Goal: Information Seeking & Learning: Compare options

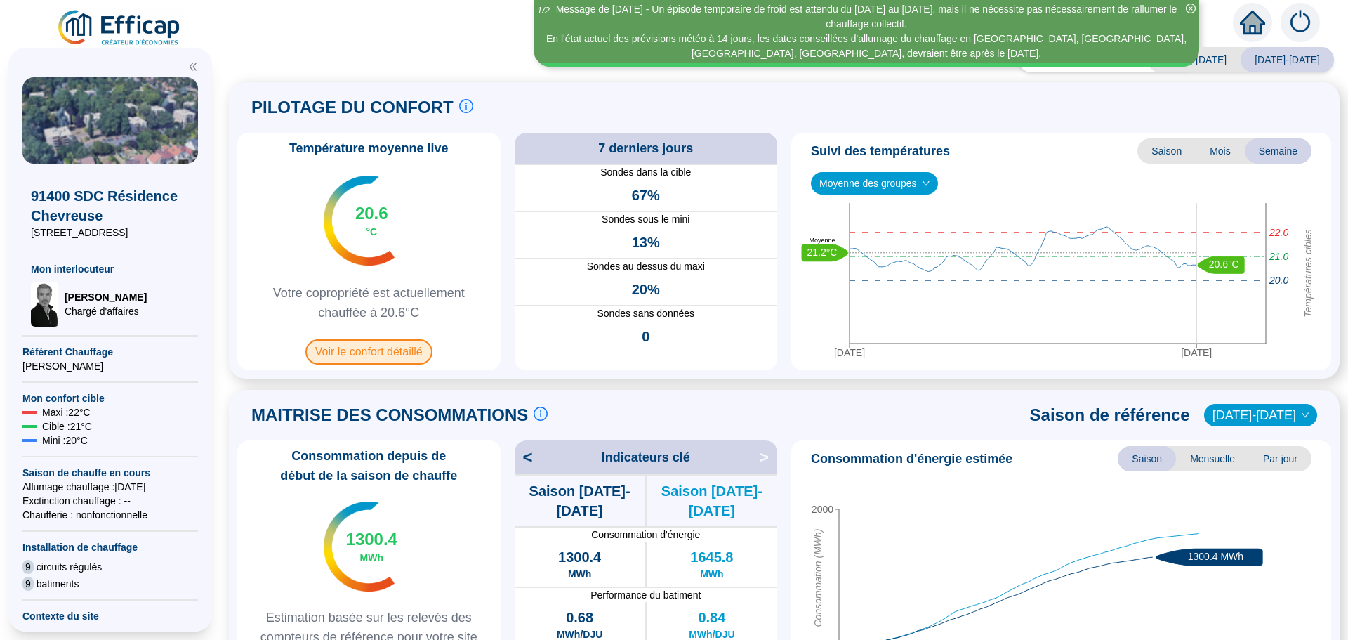
click at [376, 350] on span "Voir le confort détaillé" at bounding box center [368, 351] width 127 height 25
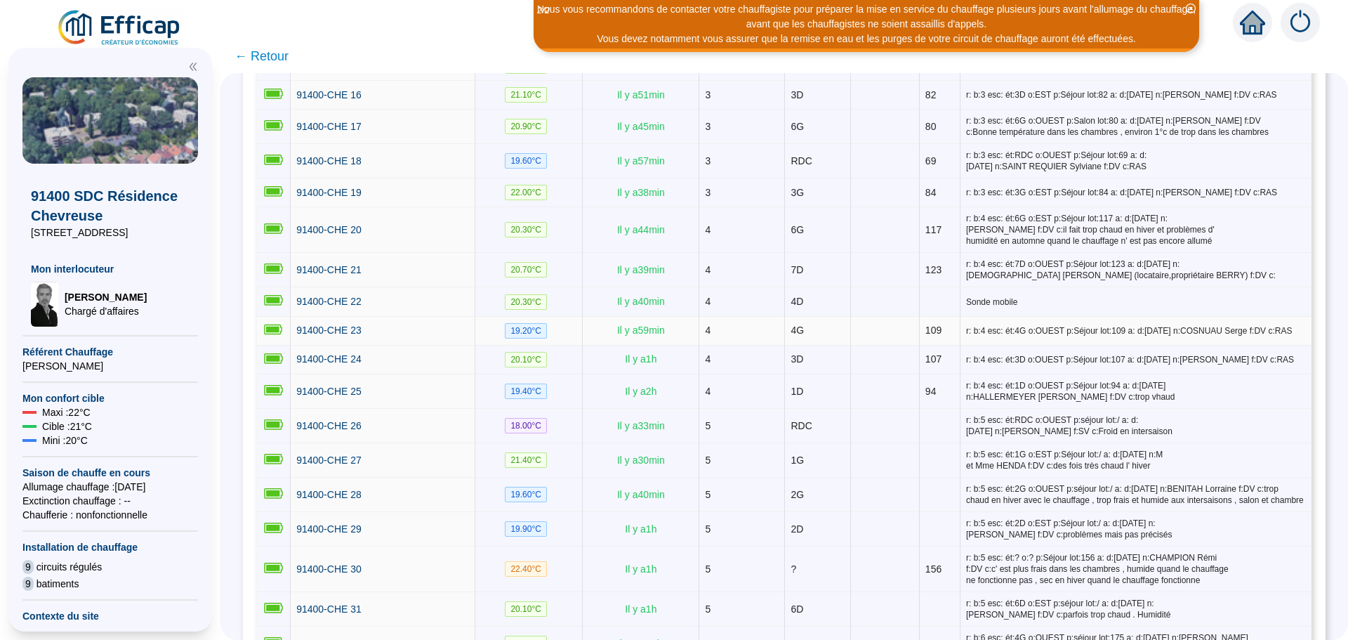
scroll to position [773, 0]
click at [348, 385] on span "91400-CHE 25" at bounding box center [328, 390] width 65 height 11
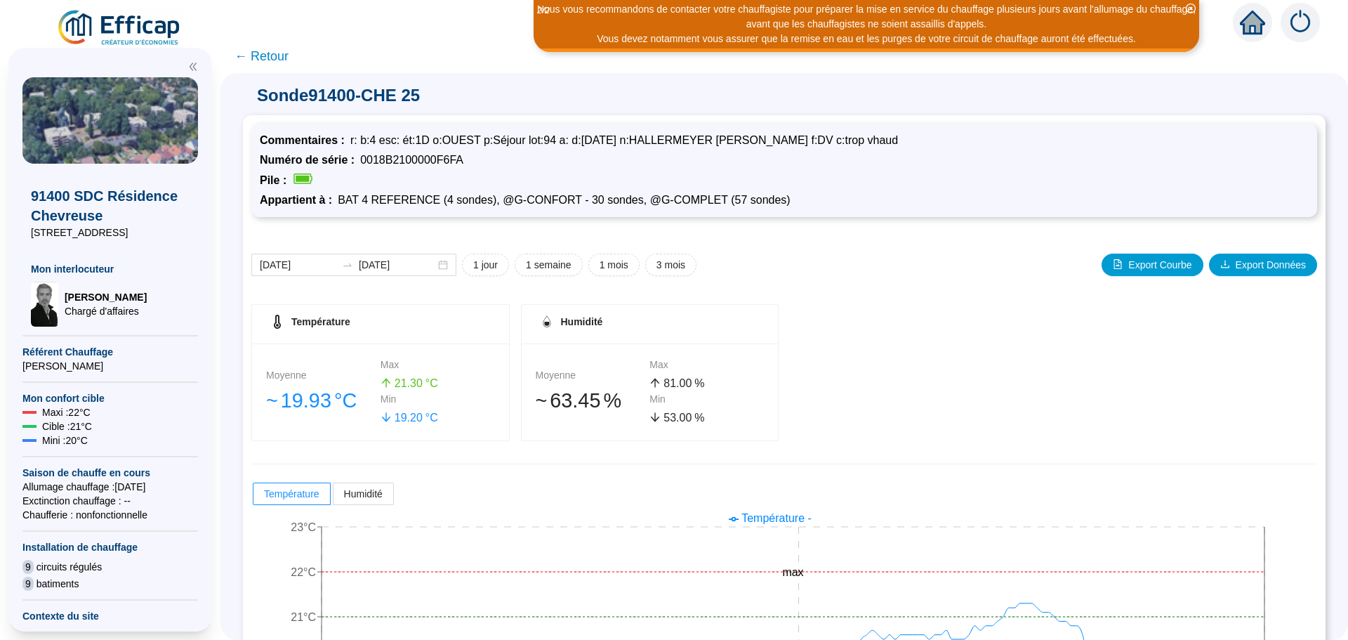
drag, startPoint x: 348, startPoint y: 381, endPoint x: 497, endPoint y: 416, distance: 153.0
click at [495, 416] on div "19 .20 °C" at bounding box center [438, 417] width 114 height 17
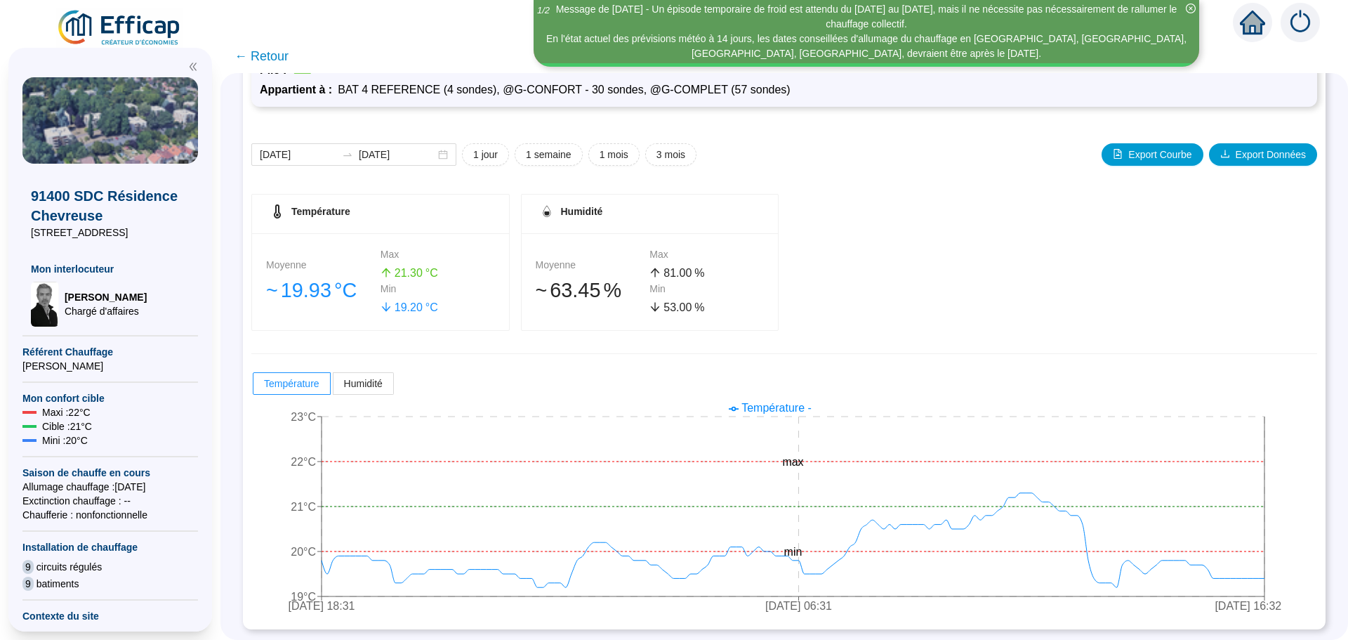
click at [262, 54] on span "← Retour" at bounding box center [262, 56] width 54 height 20
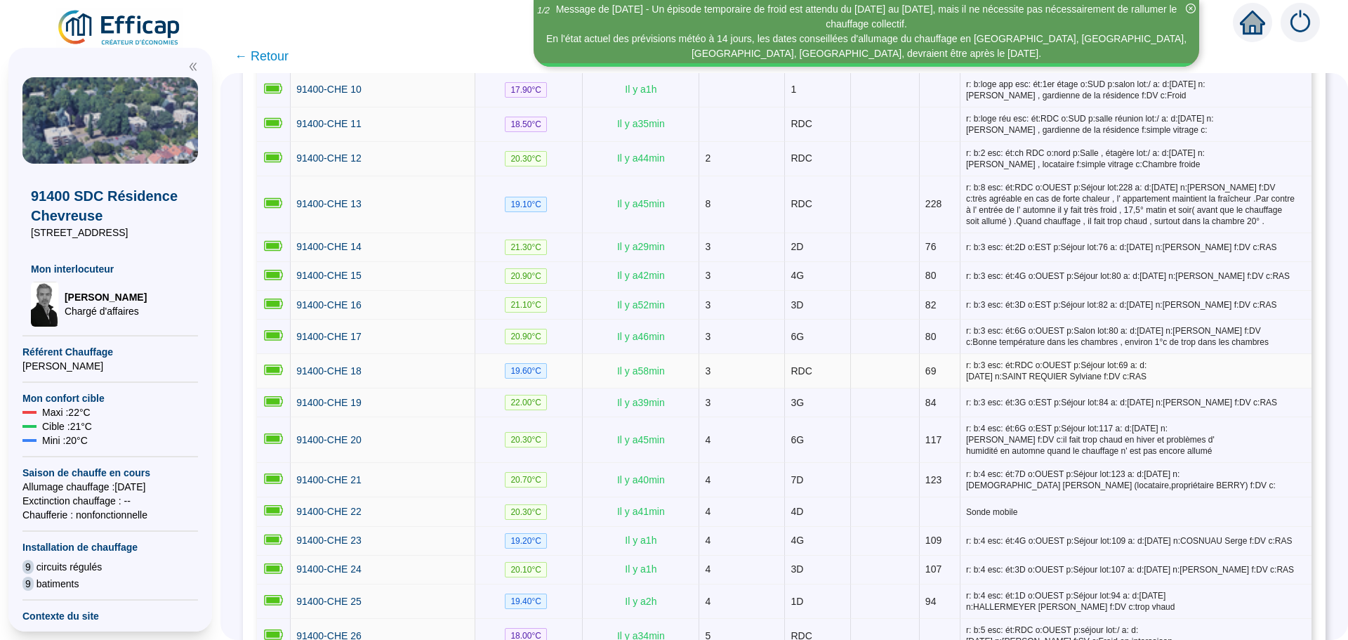
scroll to position [702, 0]
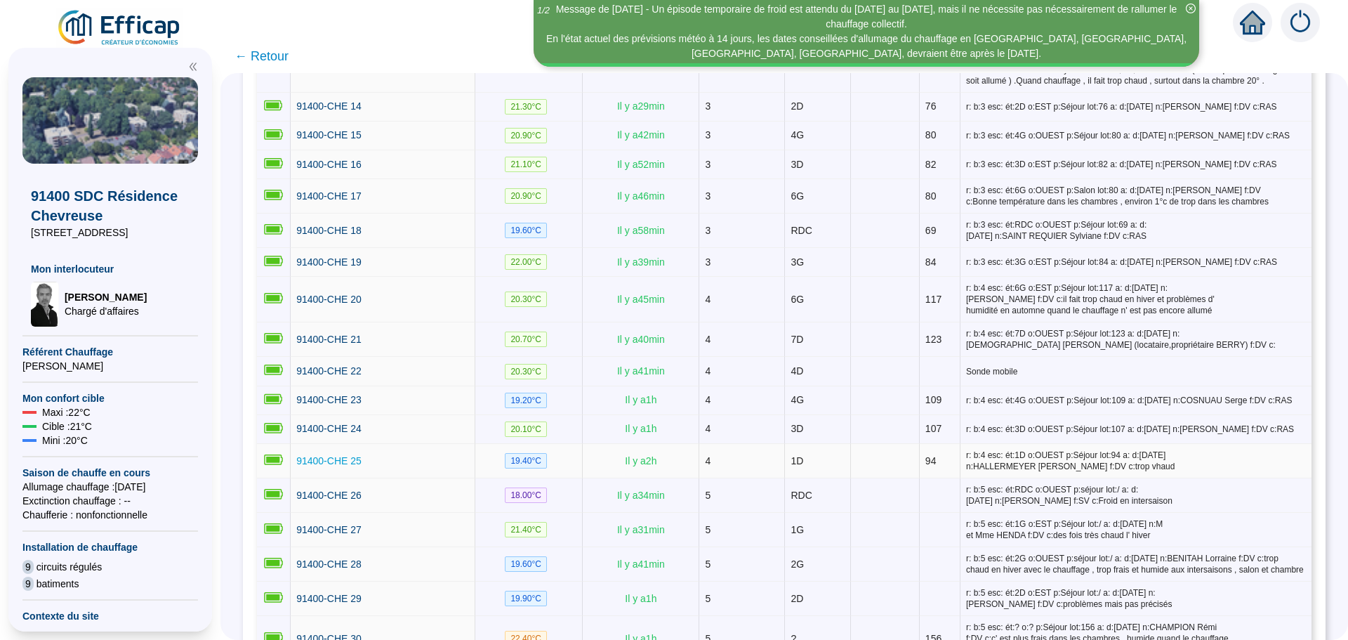
click at [362, 459] on span "91400-CHE 25" at bounding box center [328, 460] width 65 height 11
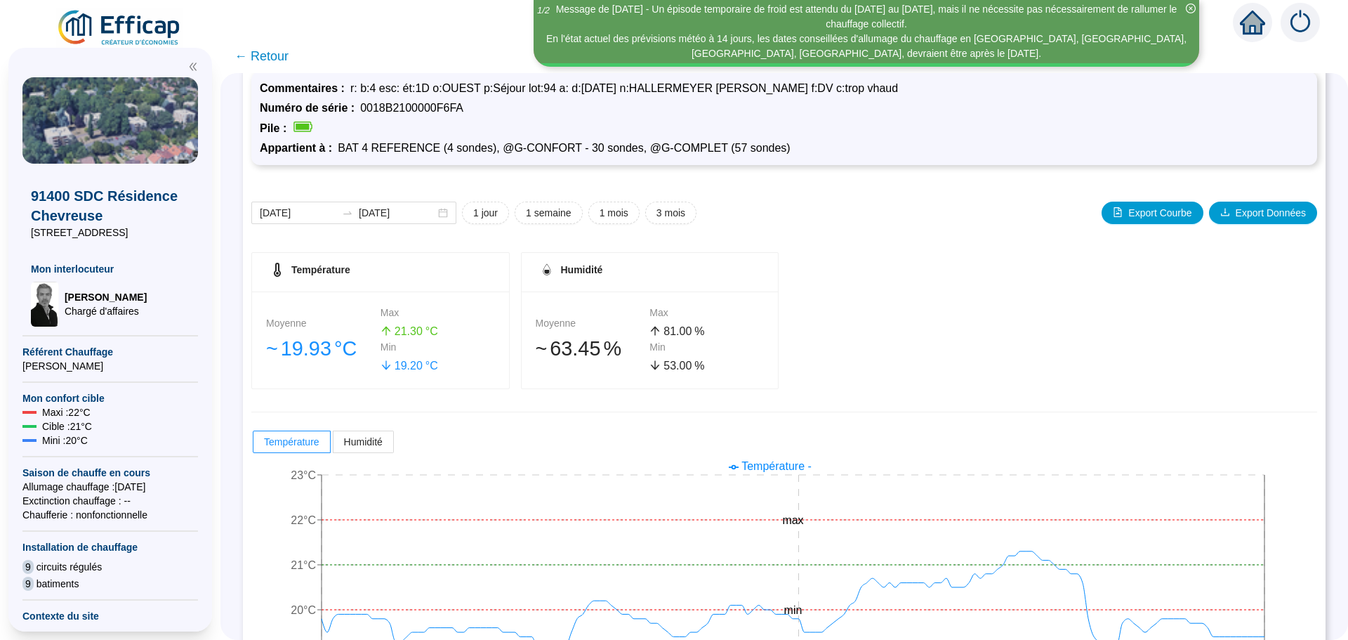
scroll to position [110, 0]
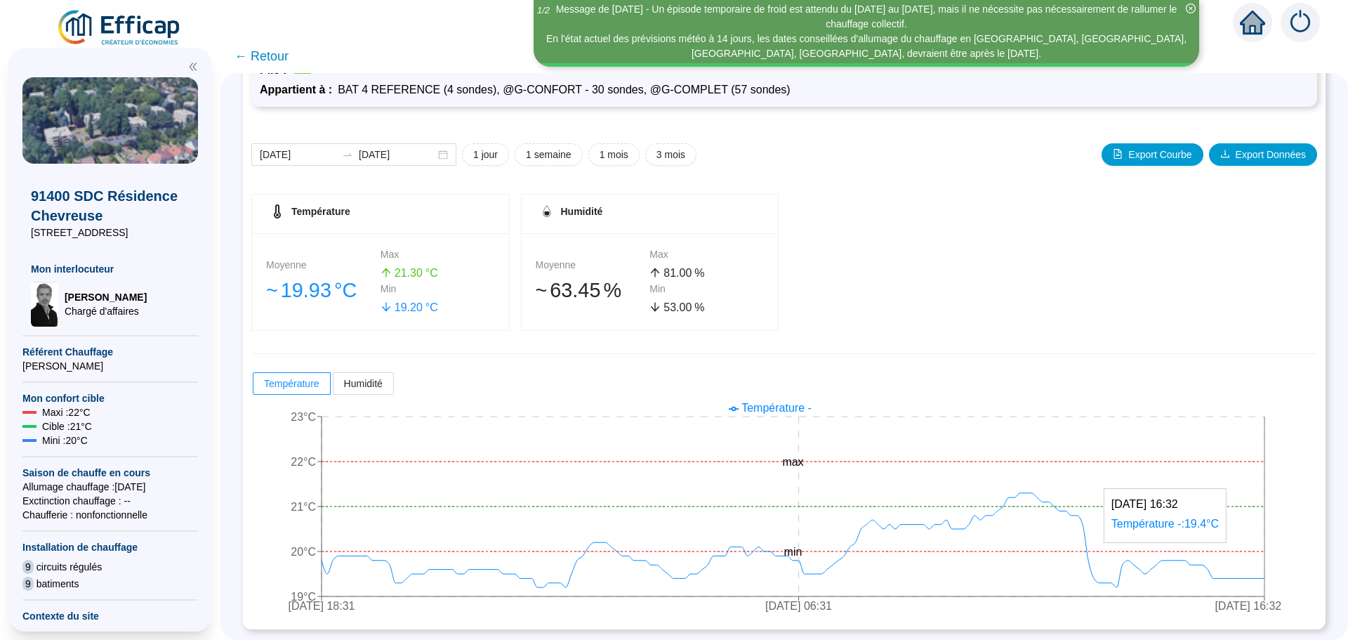
click at [1265, 577] on line at bounding box center [1265, 506] width 0 height 180
click at [280, 63] on span "← Retour" at bounding box center [262, 56] width 54 height 20
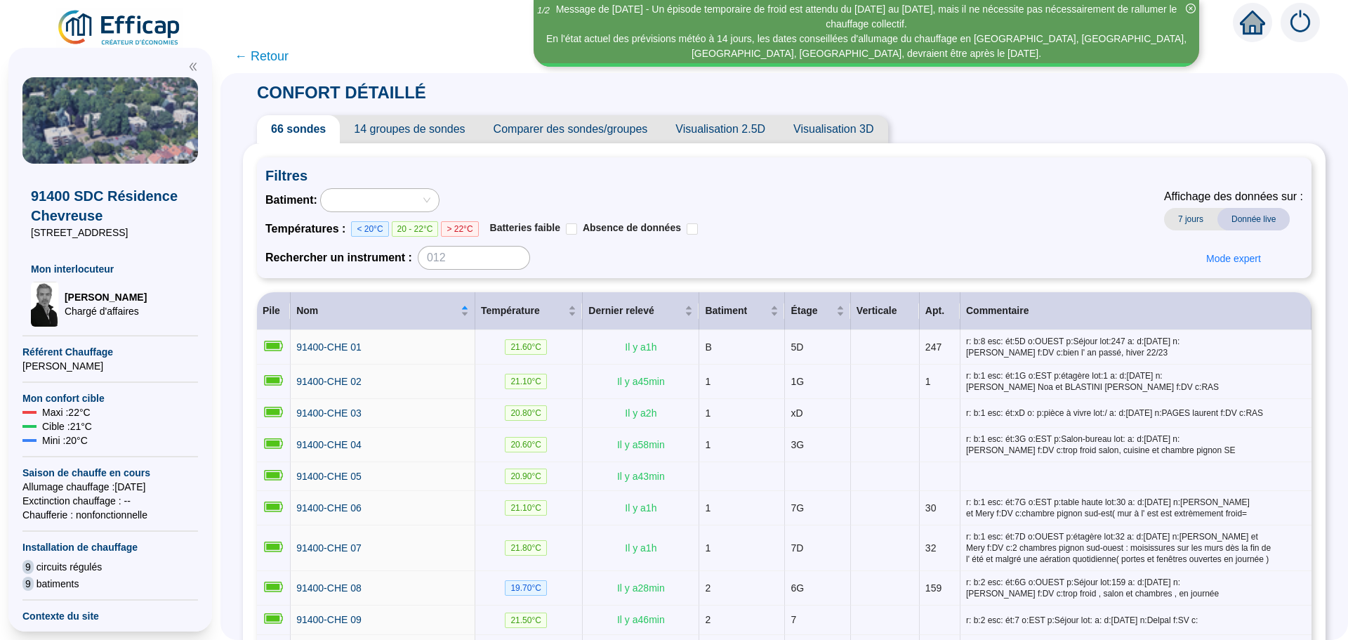
click at [551, 137] on span "Comparer des sondes/groupes" at bounding box center [571, 129] width 183 height 28
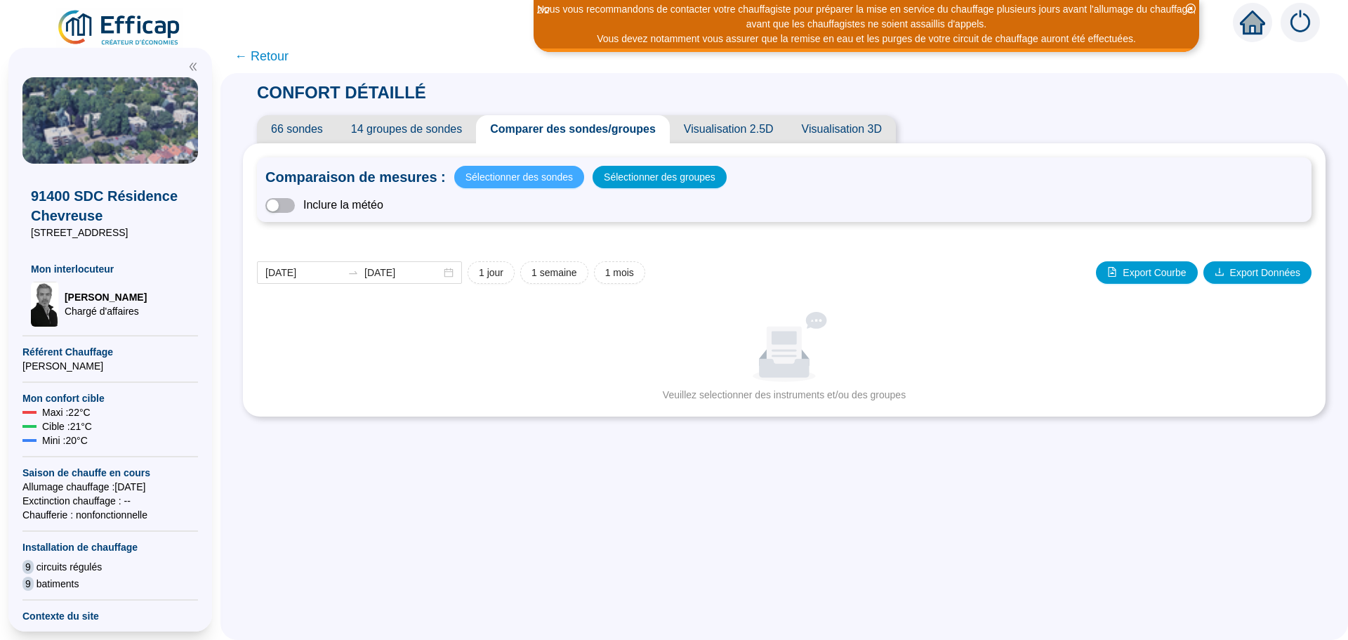
click at [527, 176] on span "Sélectionner des sondes" at bounding box center [519, 177] width 107 height 20
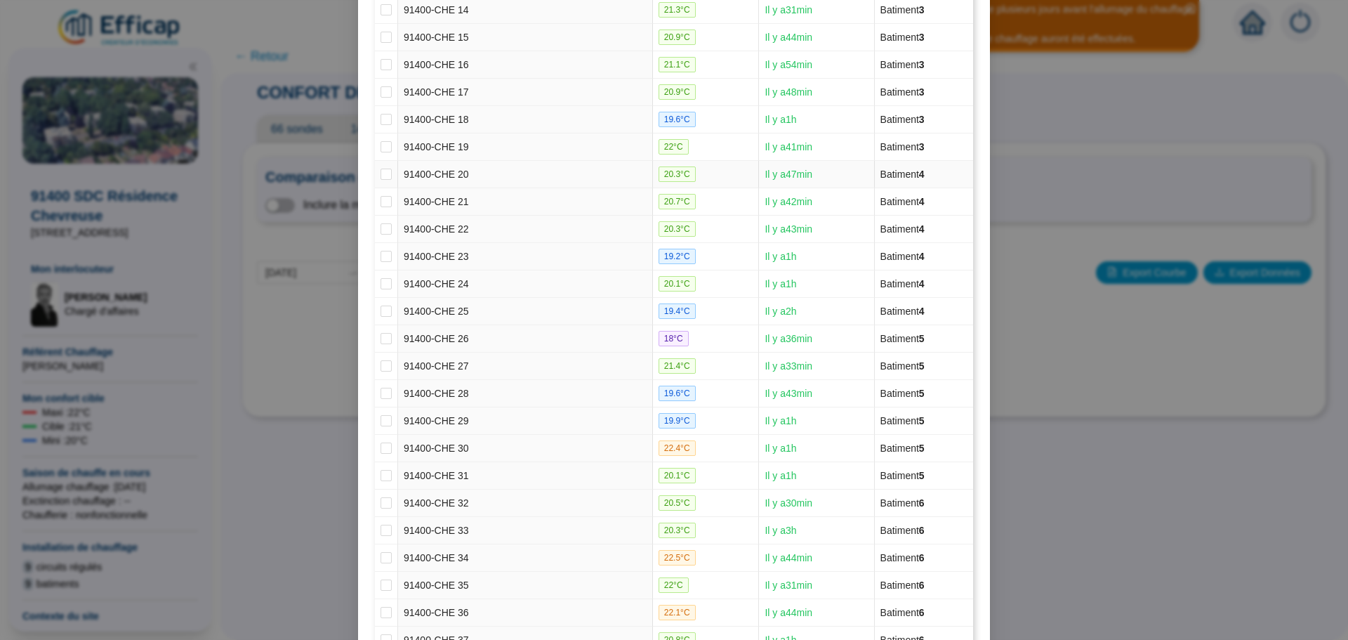
scroll to position [632, 0]
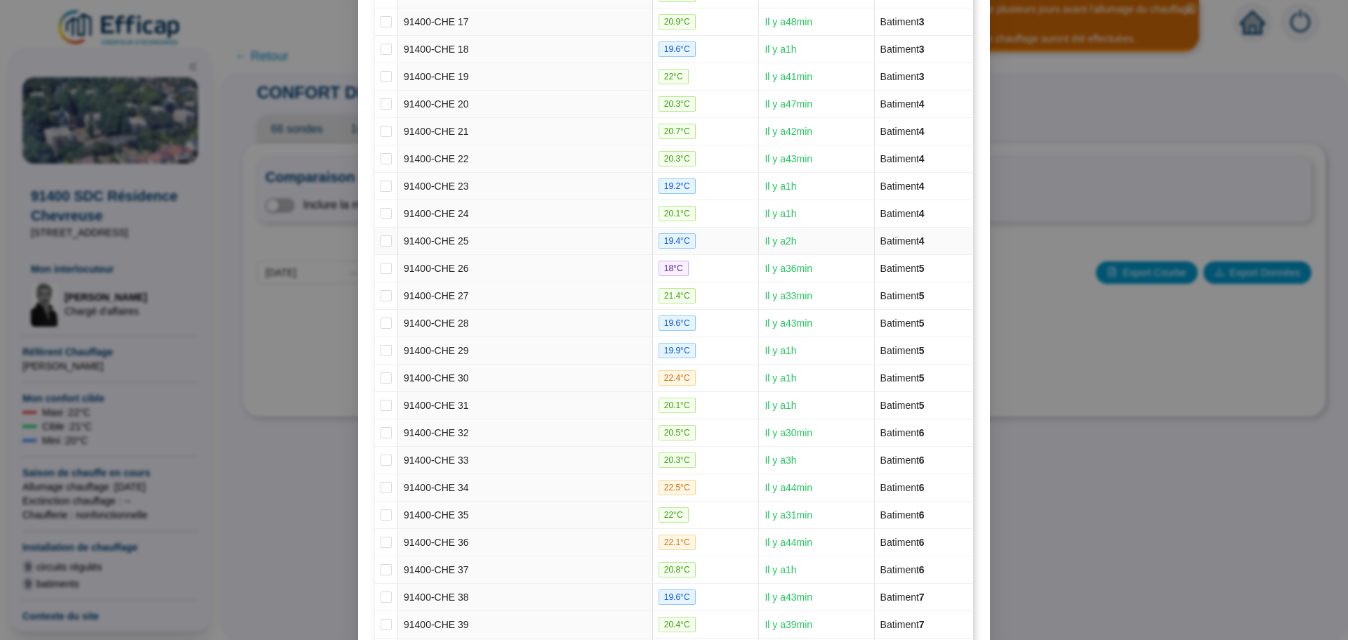
click at [435, 244] on td "91400-CHE 25" at bounding box center [525, 241] width 255 height 27
click at [381, 239] on input "checkbox" at bounding box center [386, 240] width 11 height 11
checkbox input "true"
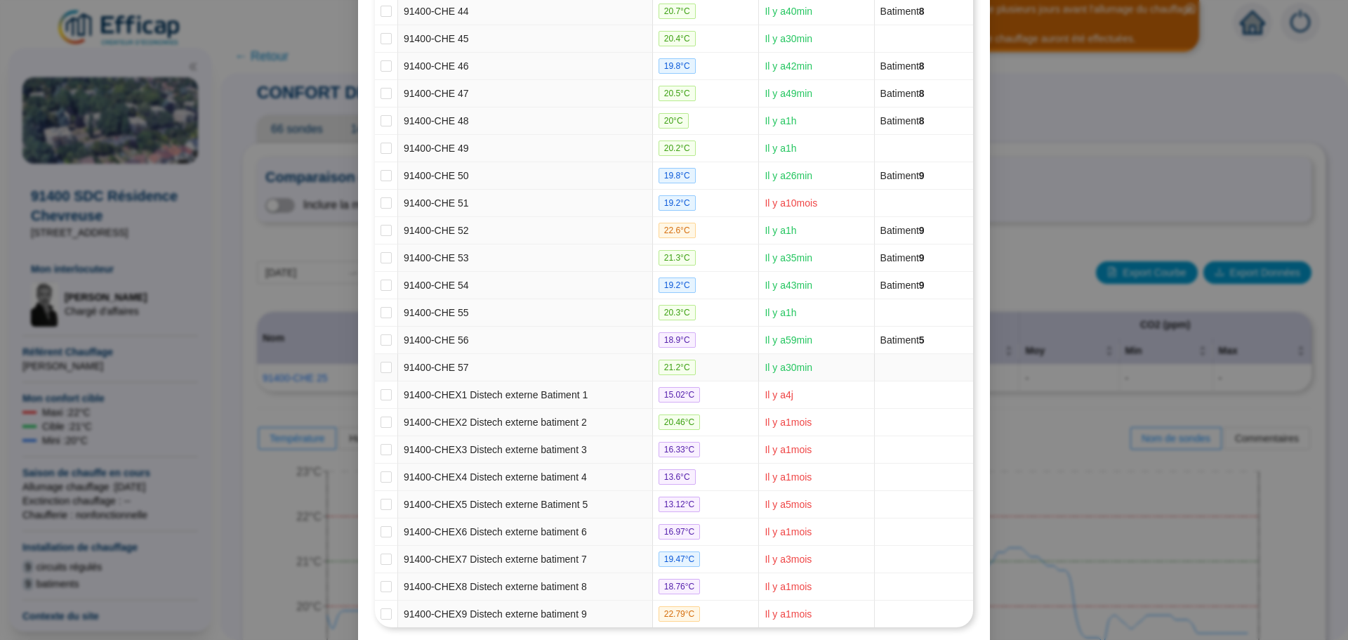
scroll to position [1438, 0]
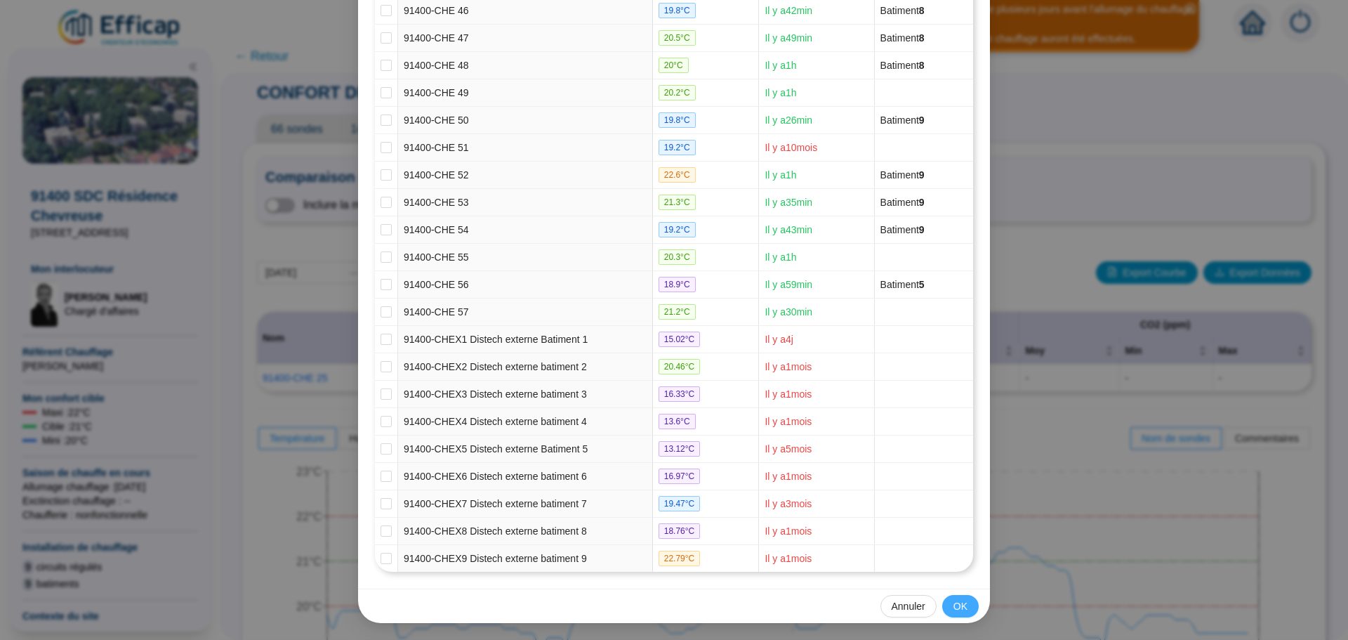
click at [956, 606] on span "OK" at bounding box center [961, 606] width 14 height 15
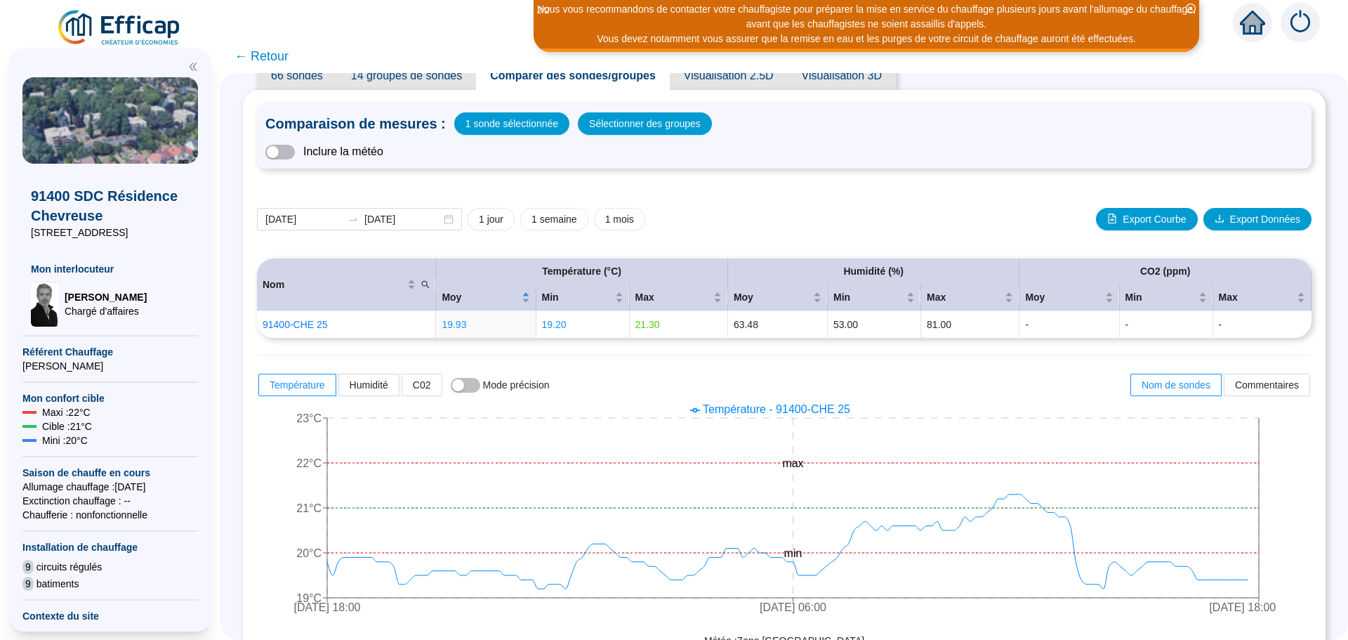
scroll to position [38, 0]
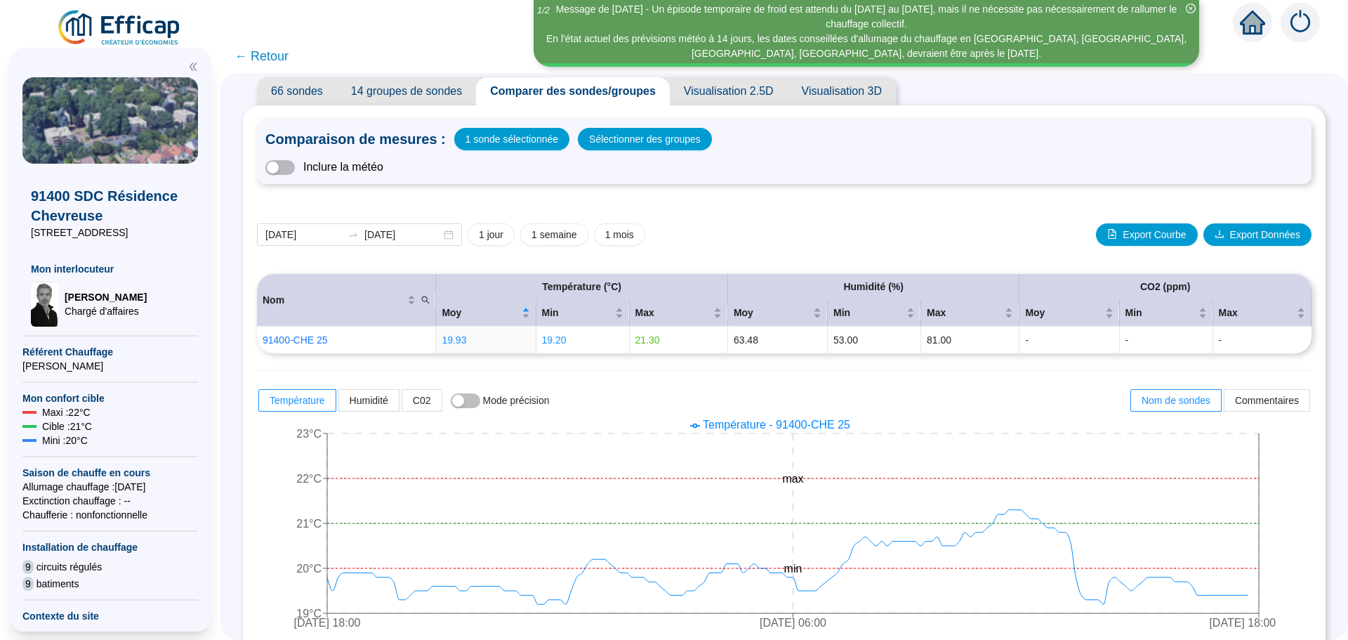
drag, startPoint x: 289, startPoint y: 65, endPoint x: 274, endPoint y: 53, distance: 19.1
click at [289, 65] on span "← Retour" at bounding box center [262, 56] width 54 height 20
click at [274, 53] on span "← Retour" at bounding box center [785, 56] width 1128 height 34
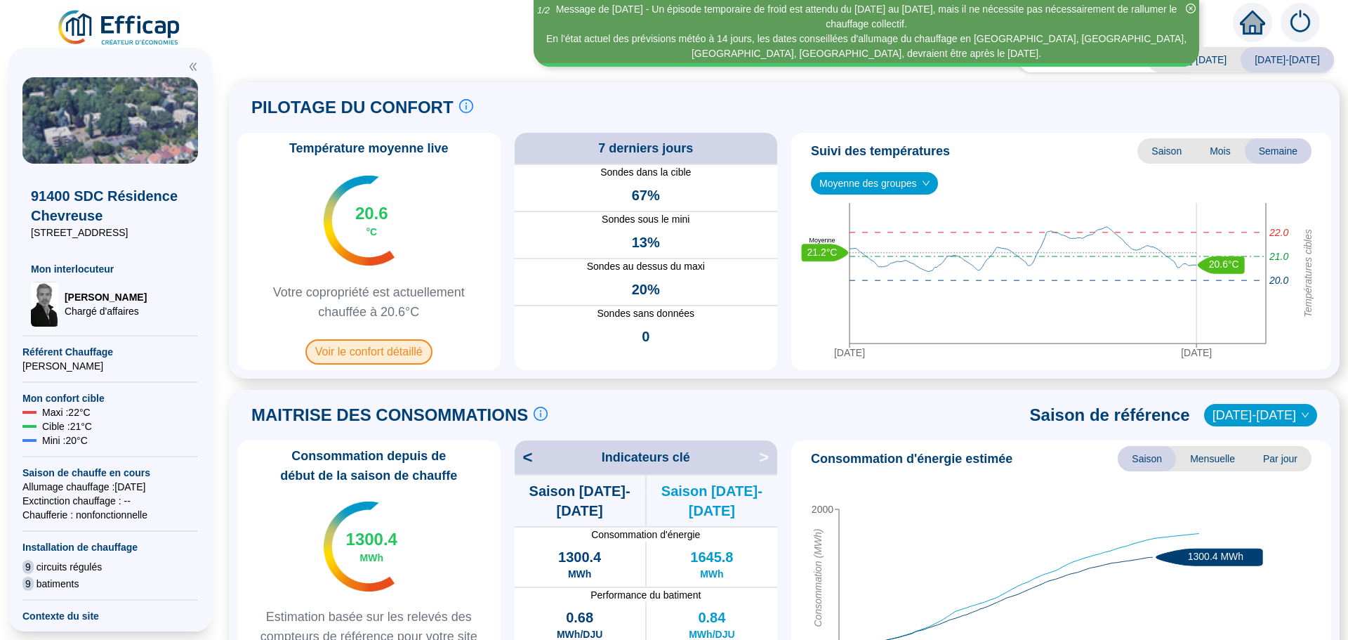
click at [368, 358] on span "Voir le confort détaillé" at bounding box center [368, 351] width 127 height 25
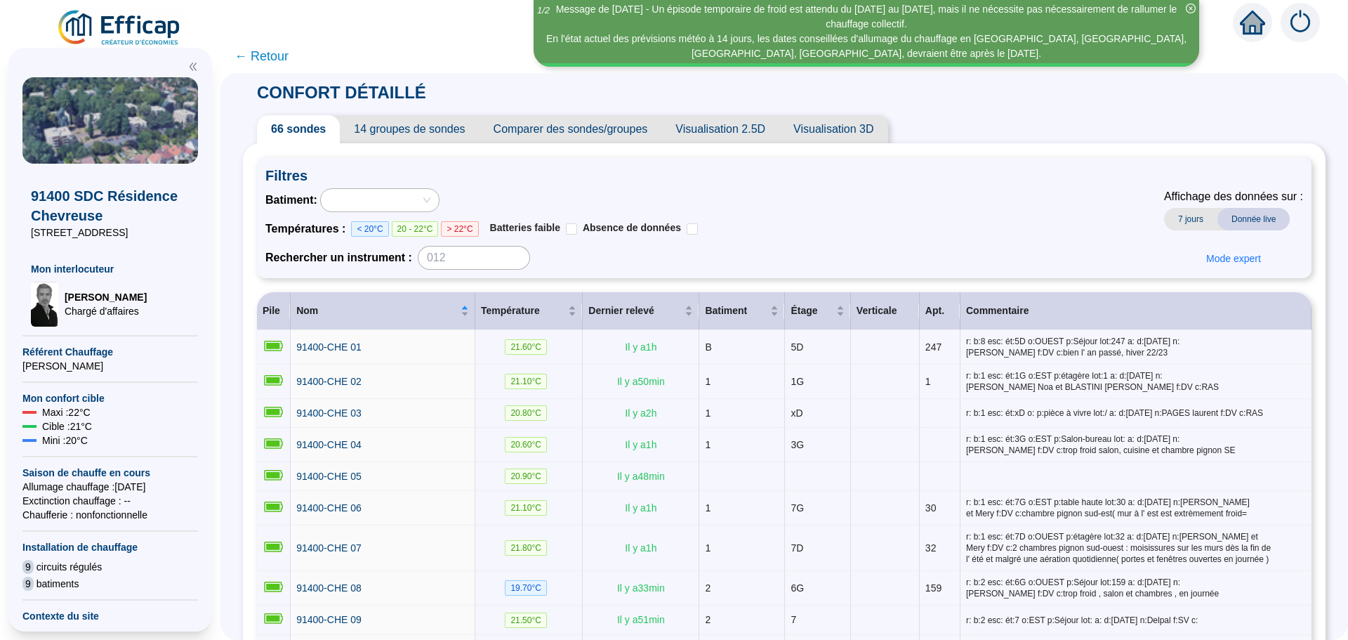
click at [581, 135] on span "Comparer des sondes/groupes" at bounding box center [571, 129] width 183 height 28
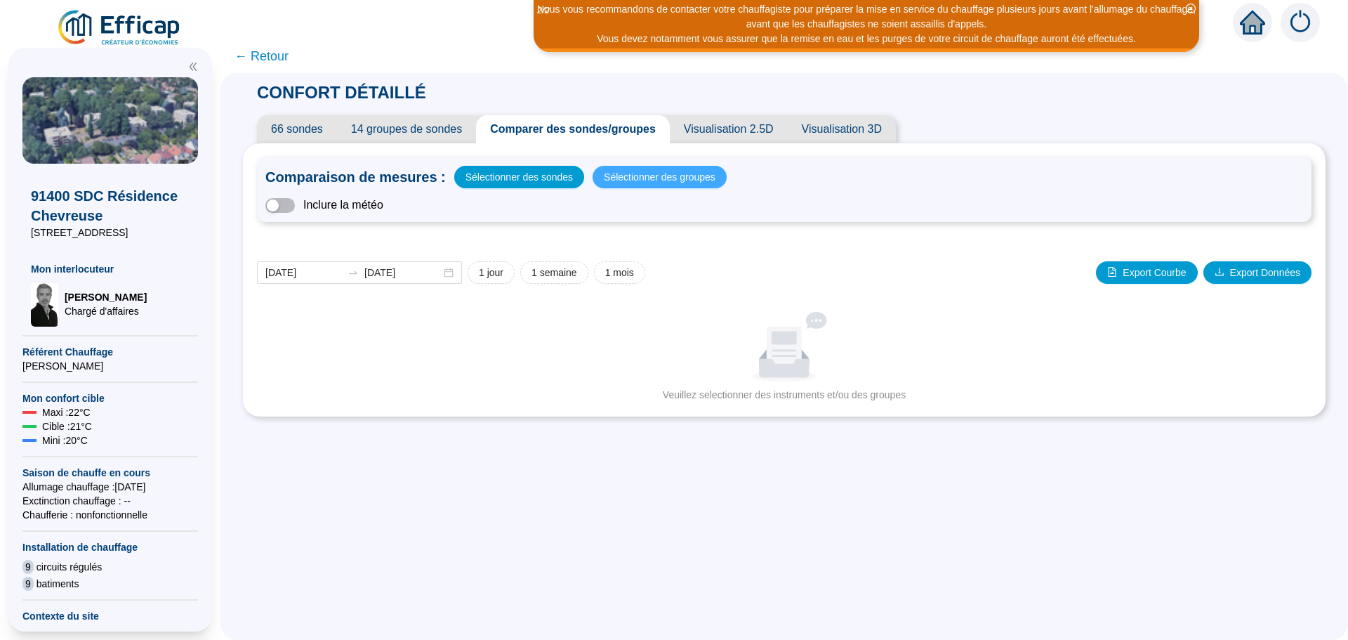
click at [653, 182] on span "Sélectionner des groupes" at bounding box center [660, 177] width 112 height 20
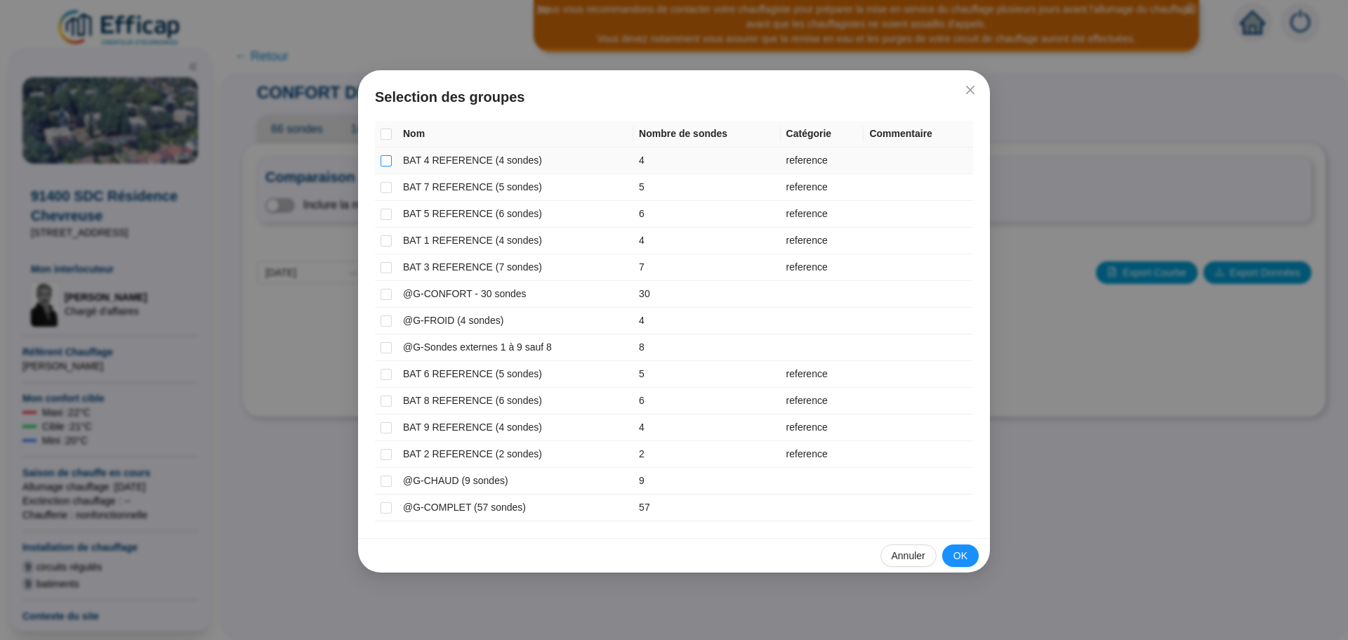
click at [384, 159] on input "checkbox" at bounding box center [386, 160] width 11 height 11
checkbox input "true"
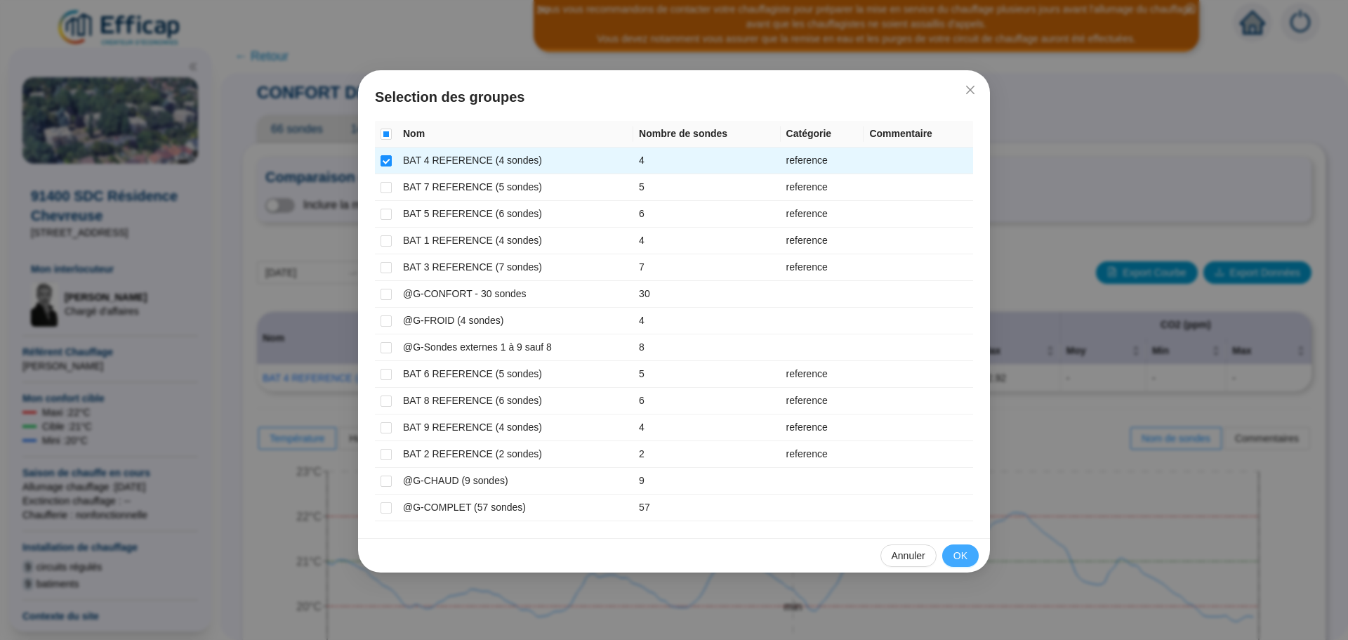
click at [958, 556] on span "OK" at bounding box center [961, 555] width 14 height 15
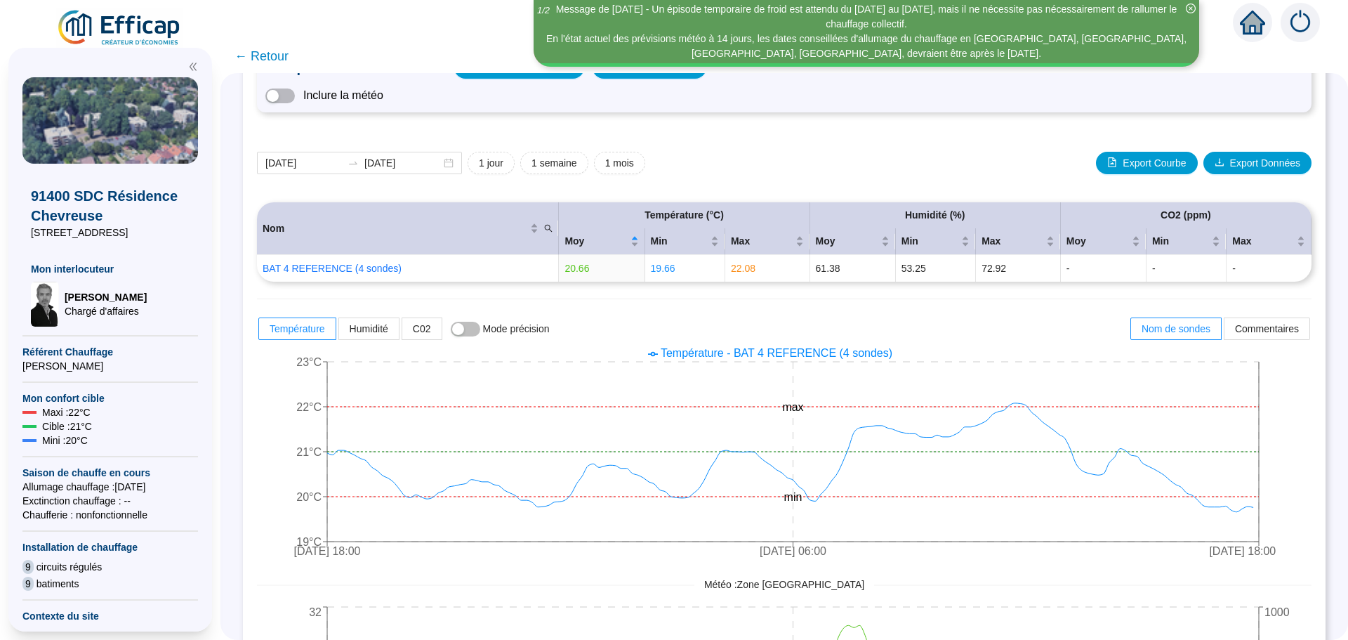
scroll to position [140, 0]
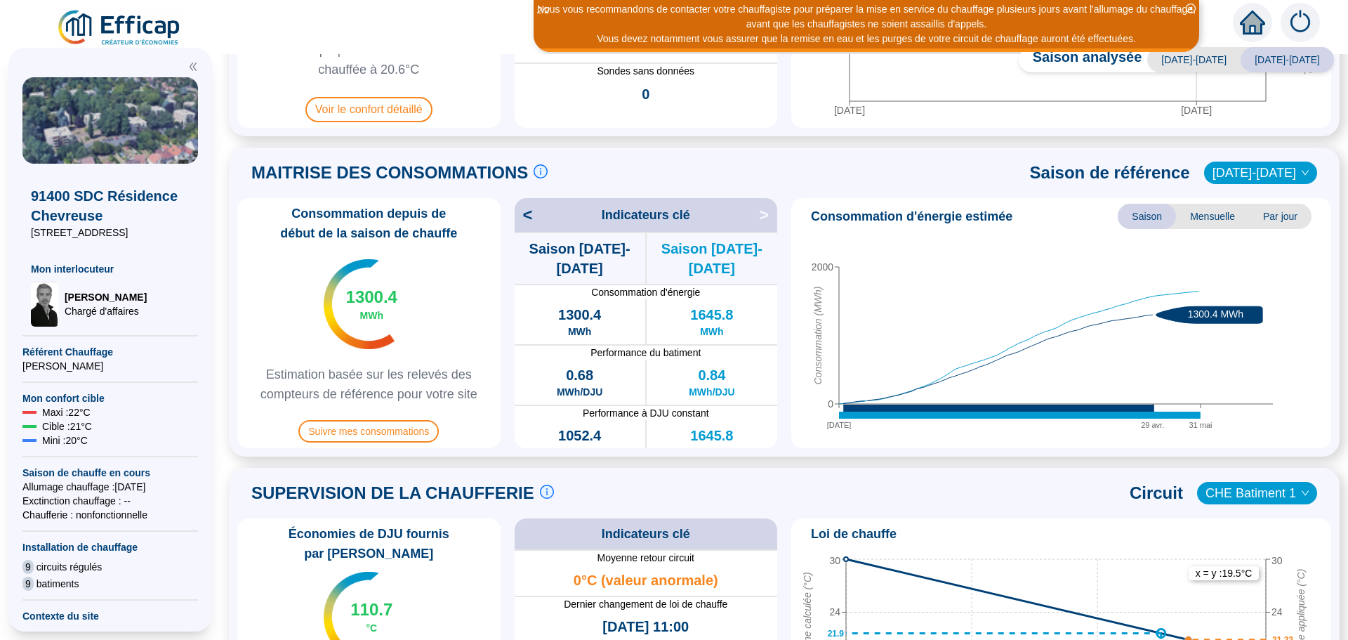
scroll to position [211, 0]
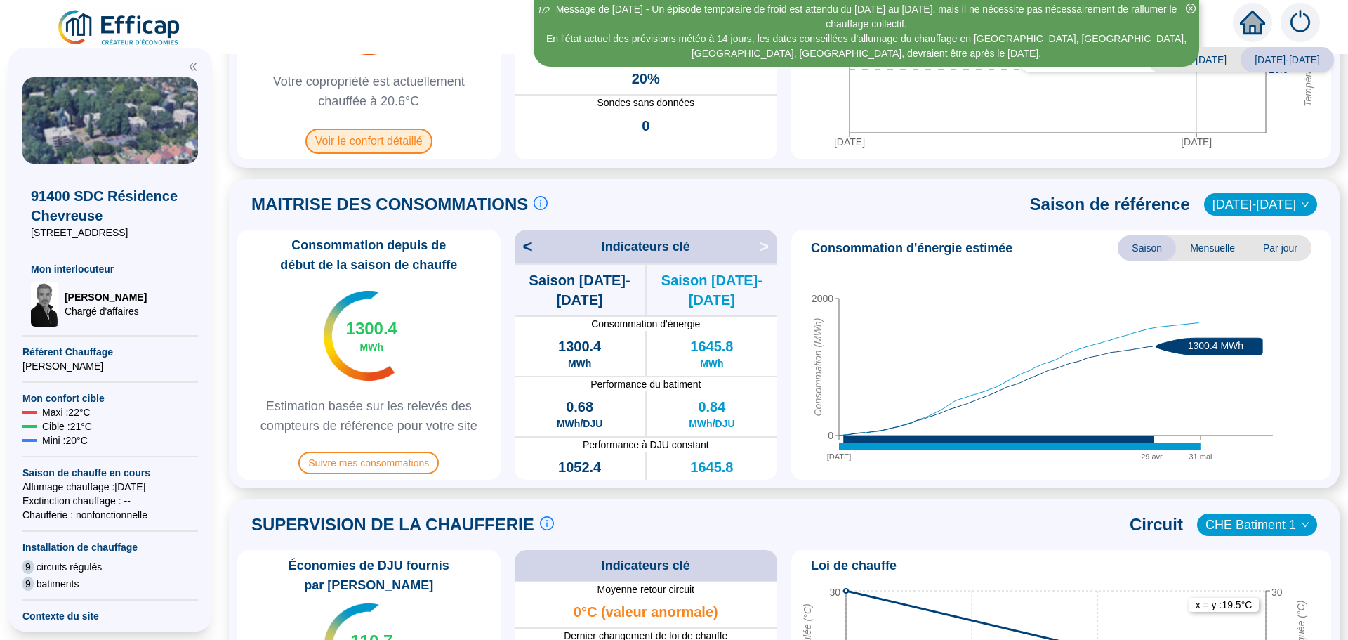
click at [380, 135] on span "Voir le confort détaillé" at bounding box center [368, 141] width 127 height 25
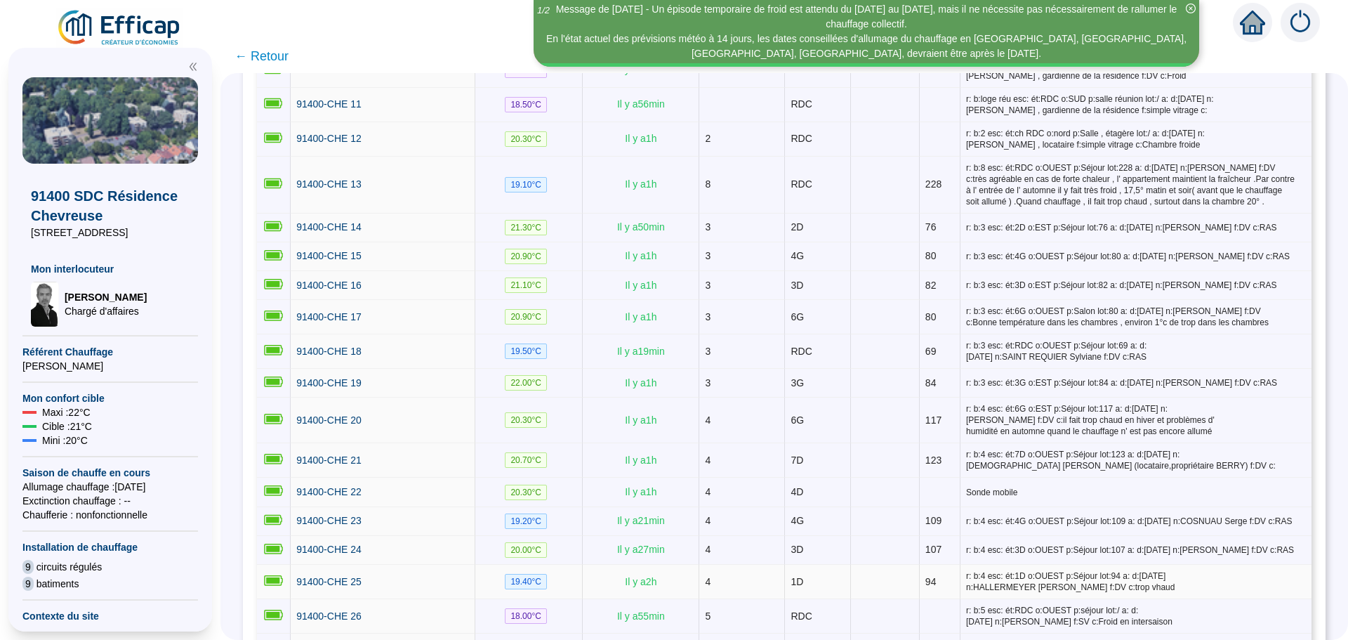
scroll to position [702, 0]
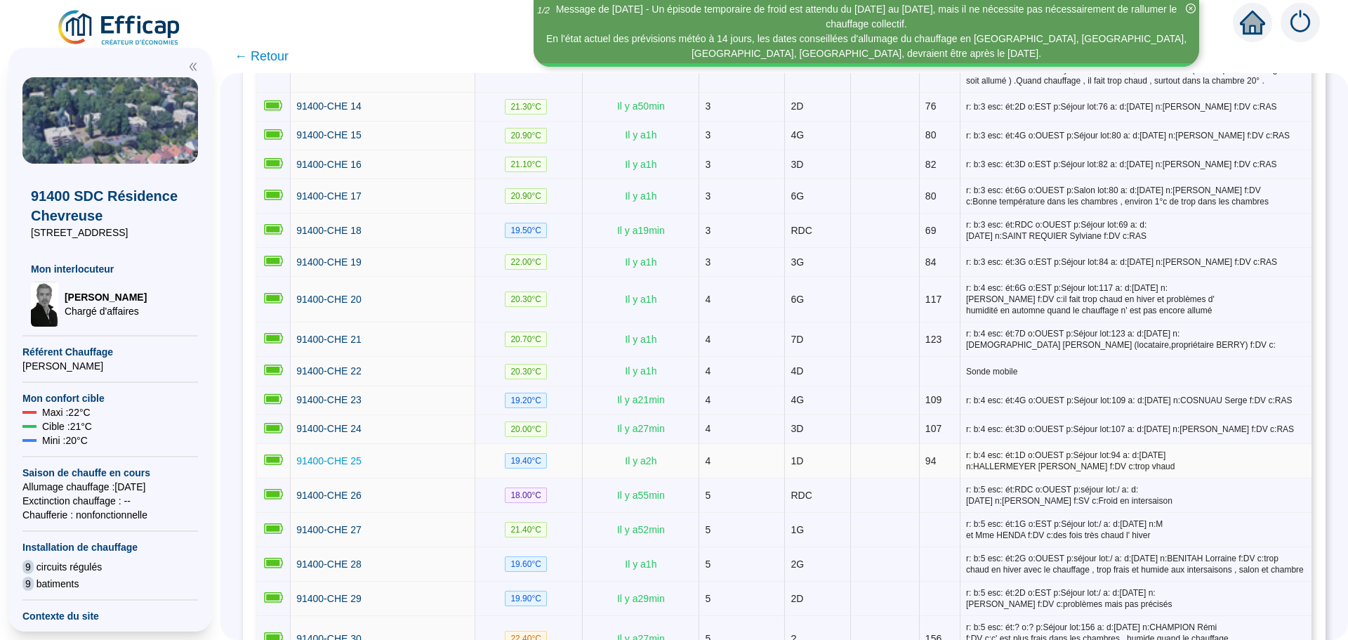
click at [331, 455] on span "91400-CHE 25" at bounding box center [328, 460] width 65 height 11
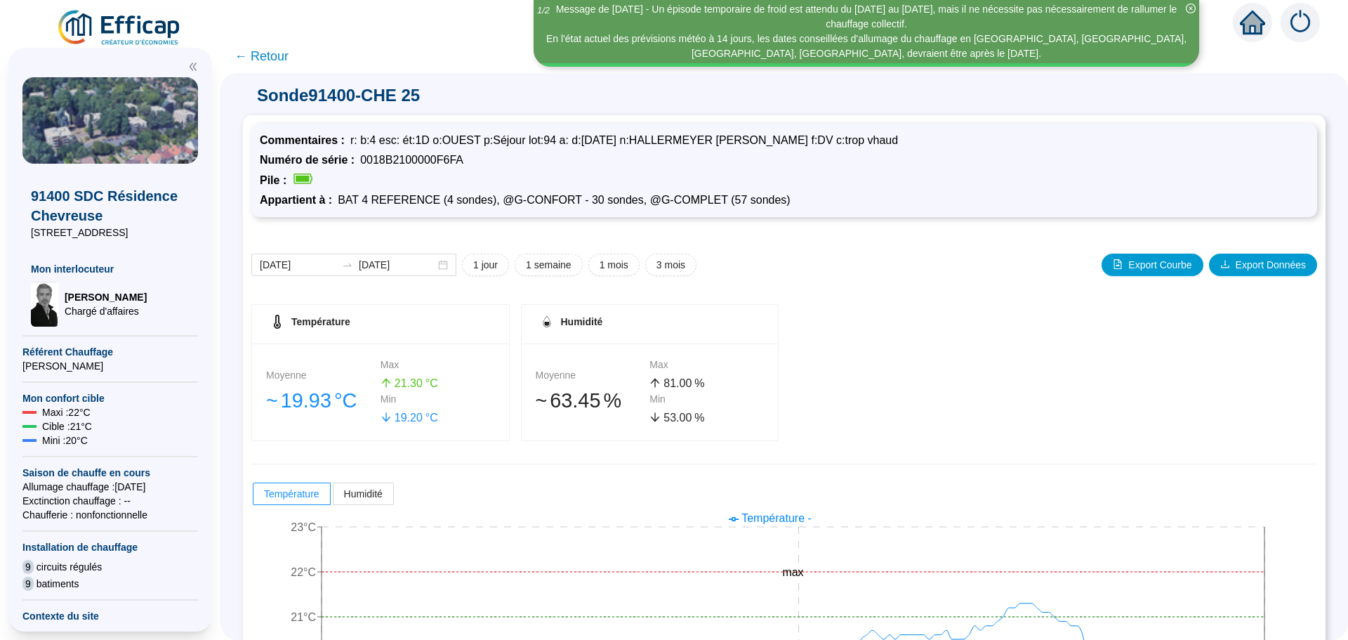
click at [274, 55] on span "← Retour" at bounding box center [262, 56] width 54 height 20
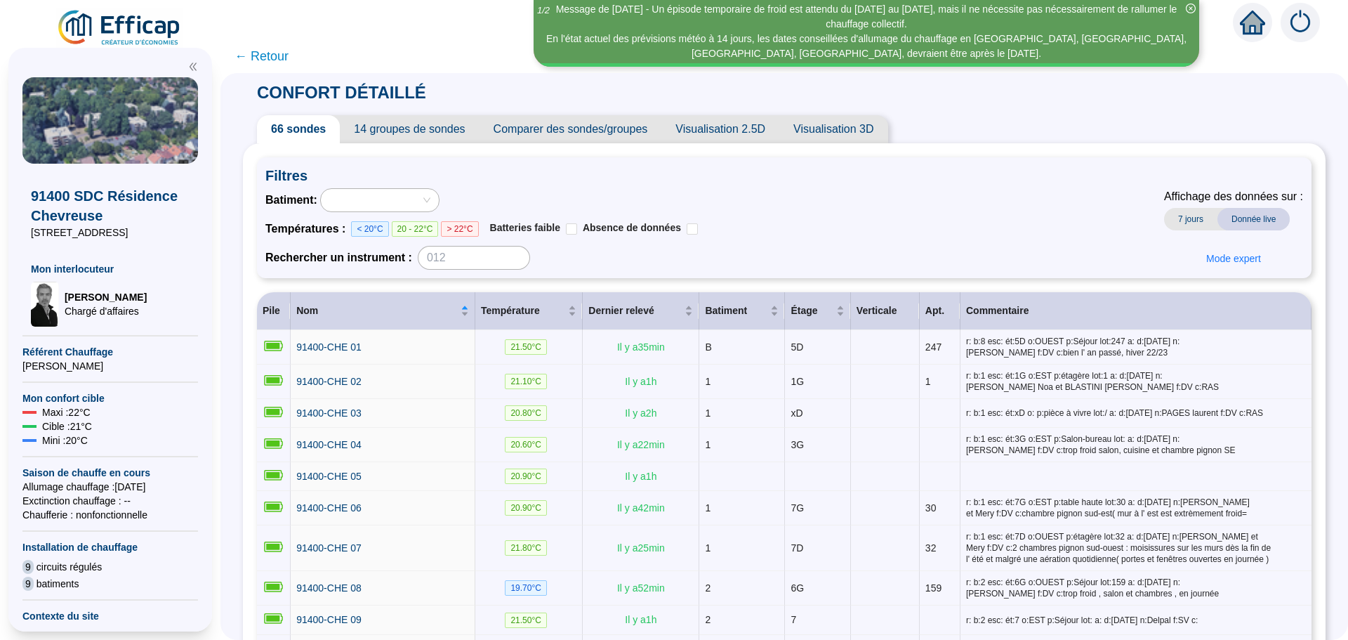
click at [577, 131] on span "Comparer des sondes/groupes" at bounding box center [571, 129] width 183 height 28
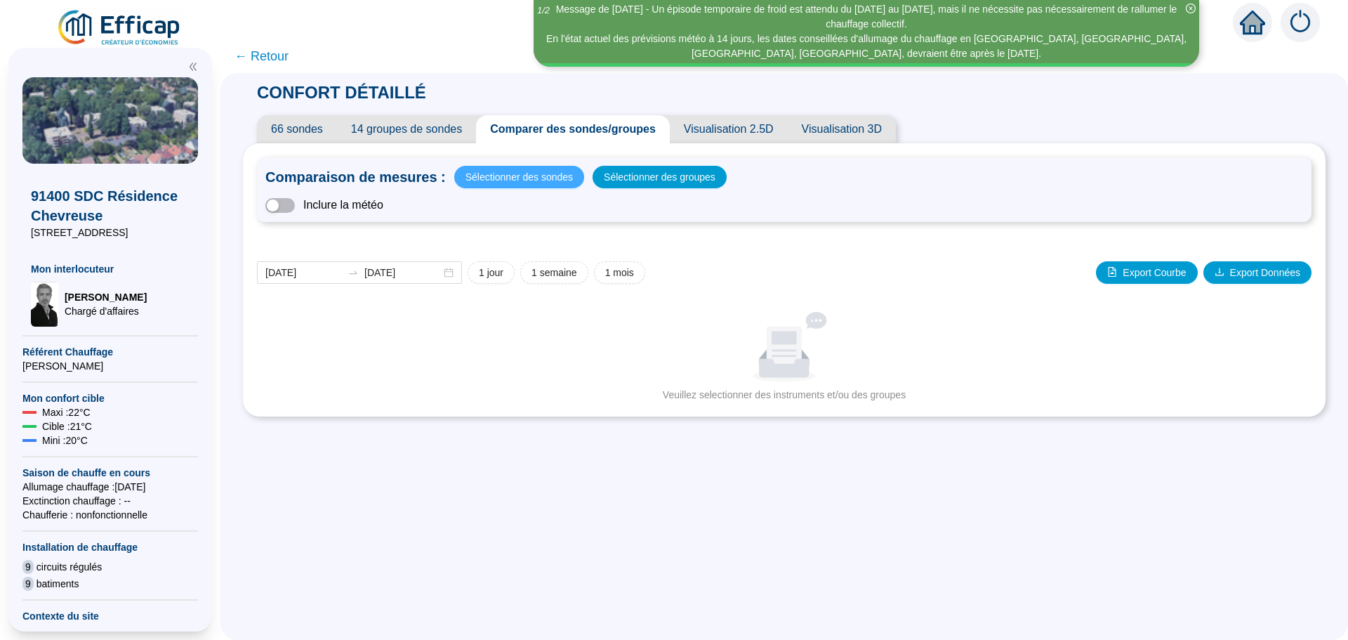
click at [544, 175] on span "Sélectionner des sondes" at bounding box center [519, 177] width 107 height 20
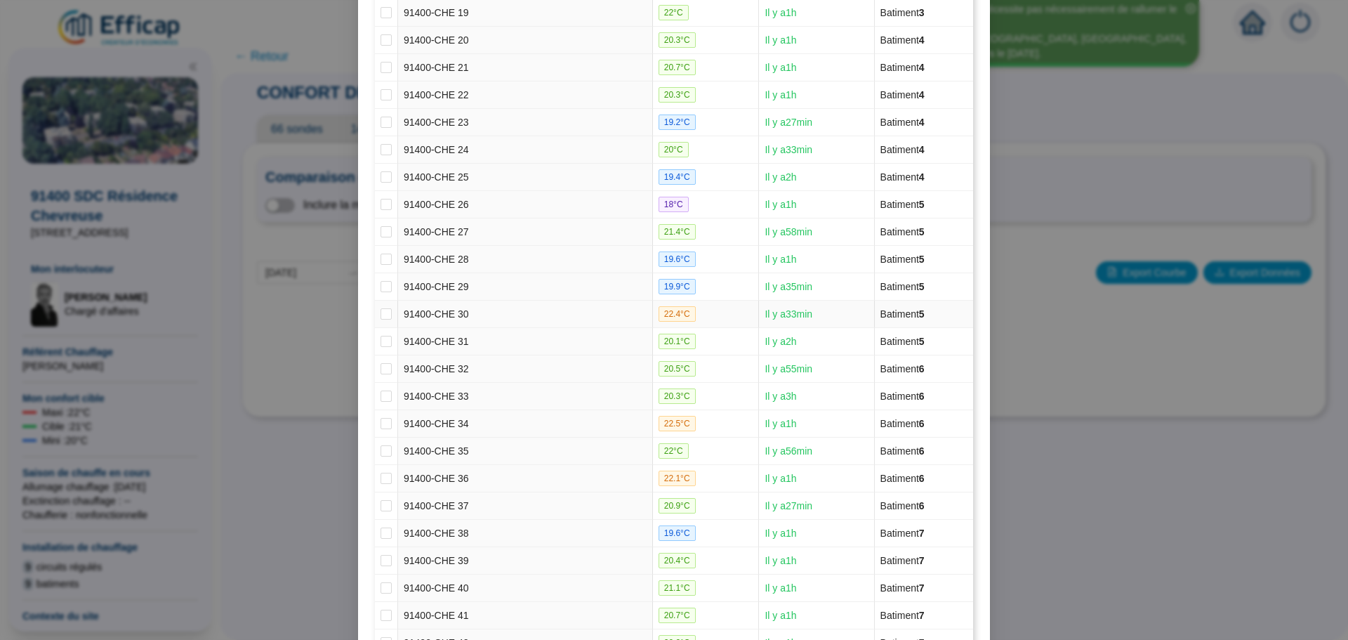
scroll to position [702, 0]
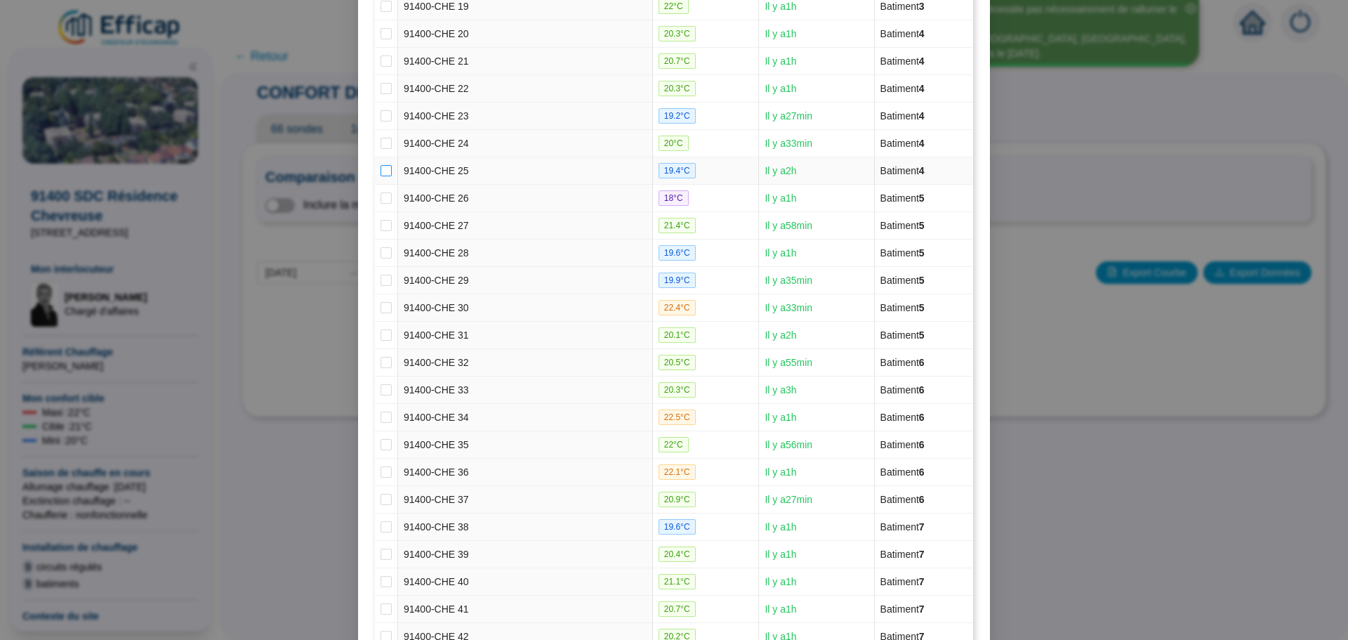
click at [381, 171] on input "checkbox" at bounding box center [386, 170] width 11 height 11
checkbox input "true"
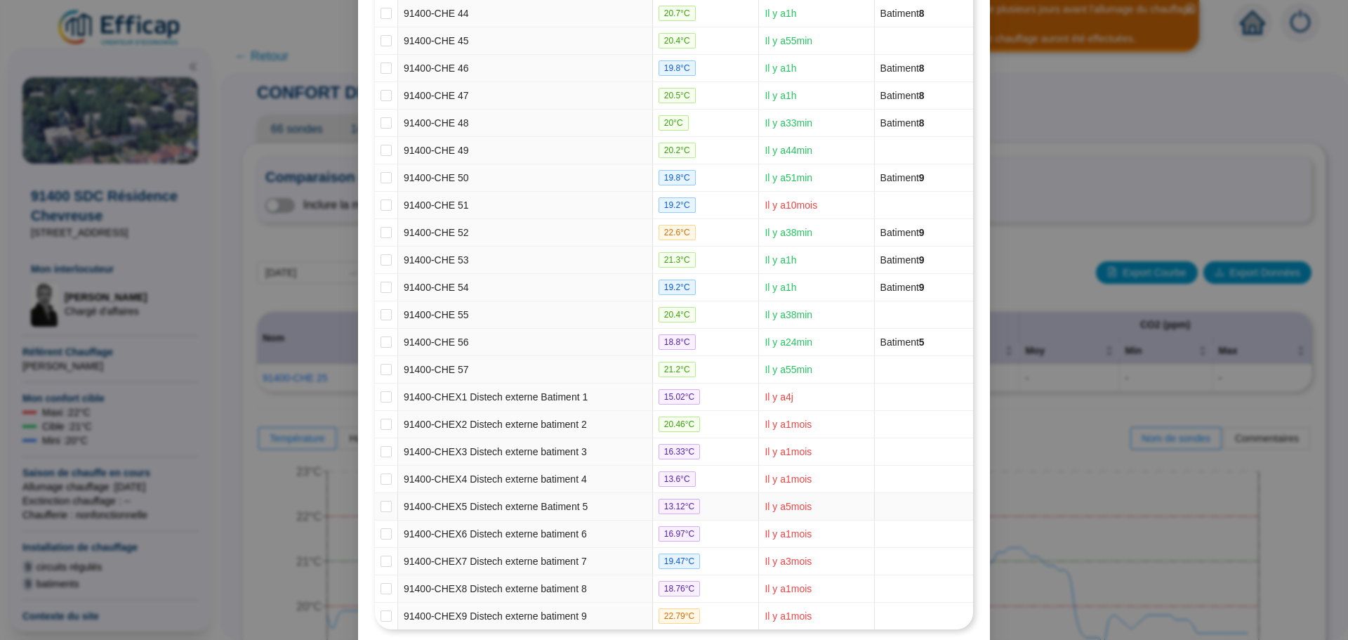
scroll to position [1438, 0]
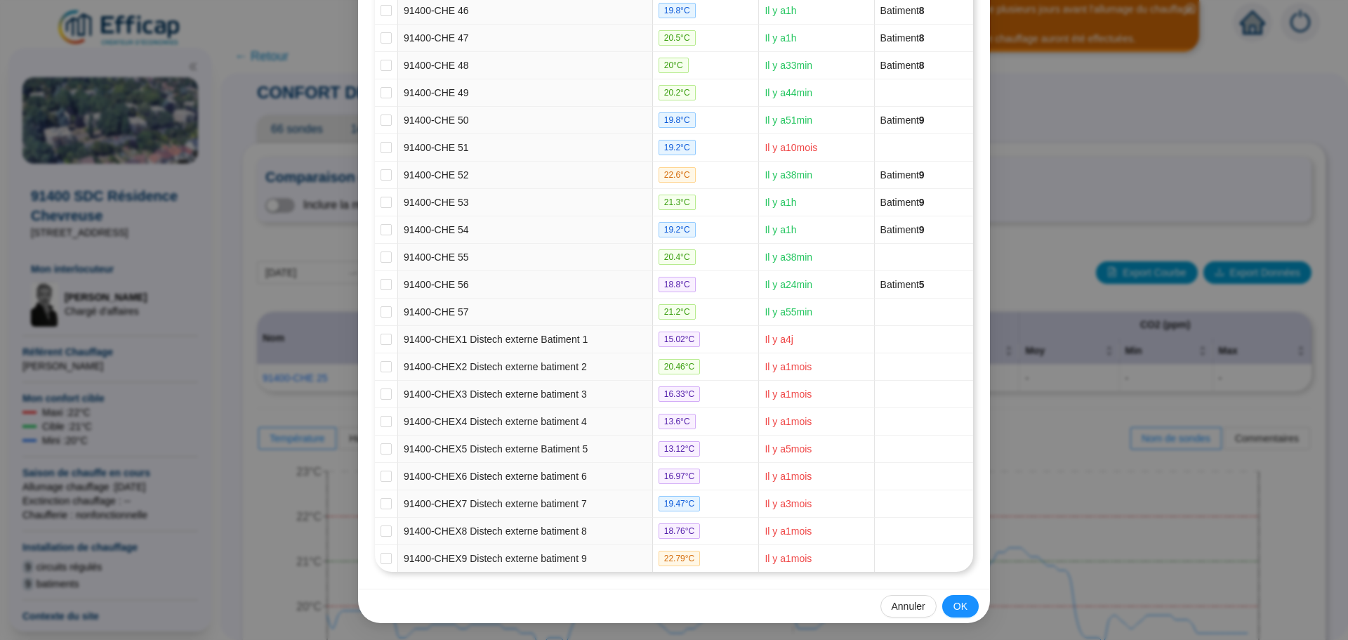
click at [955, 604] on span "OK" at bounding box center [961, 606] width 14 height 15
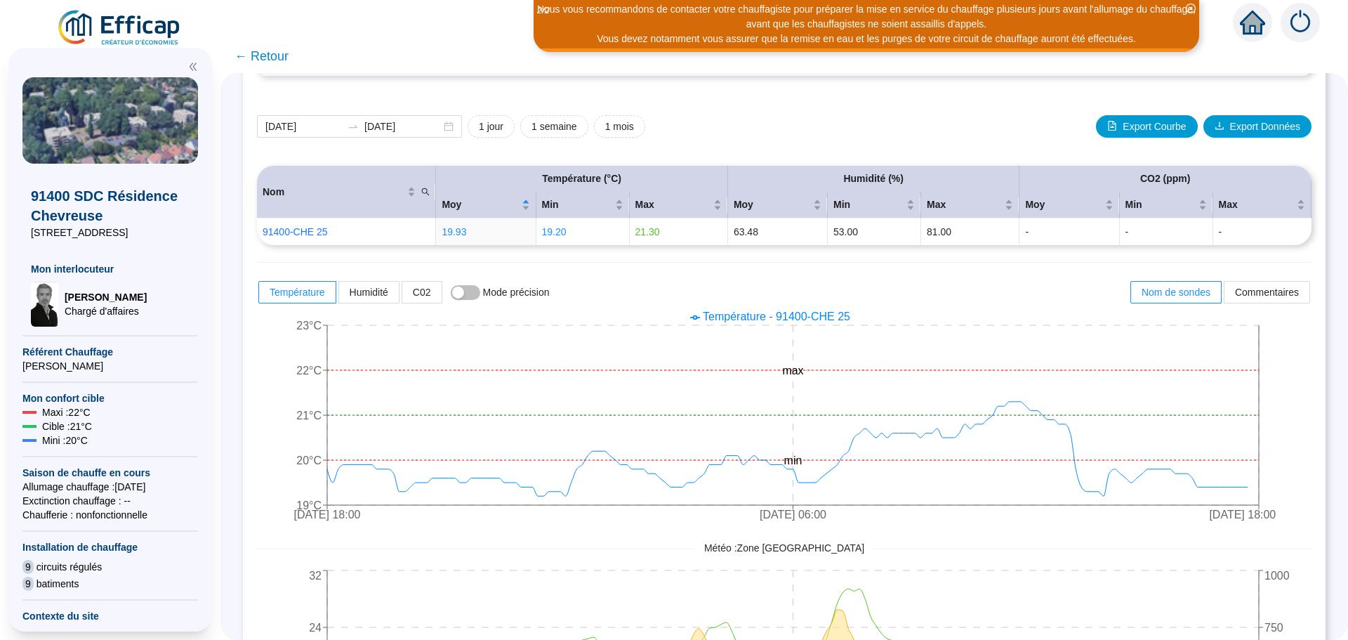
scroll to position [143, 0]
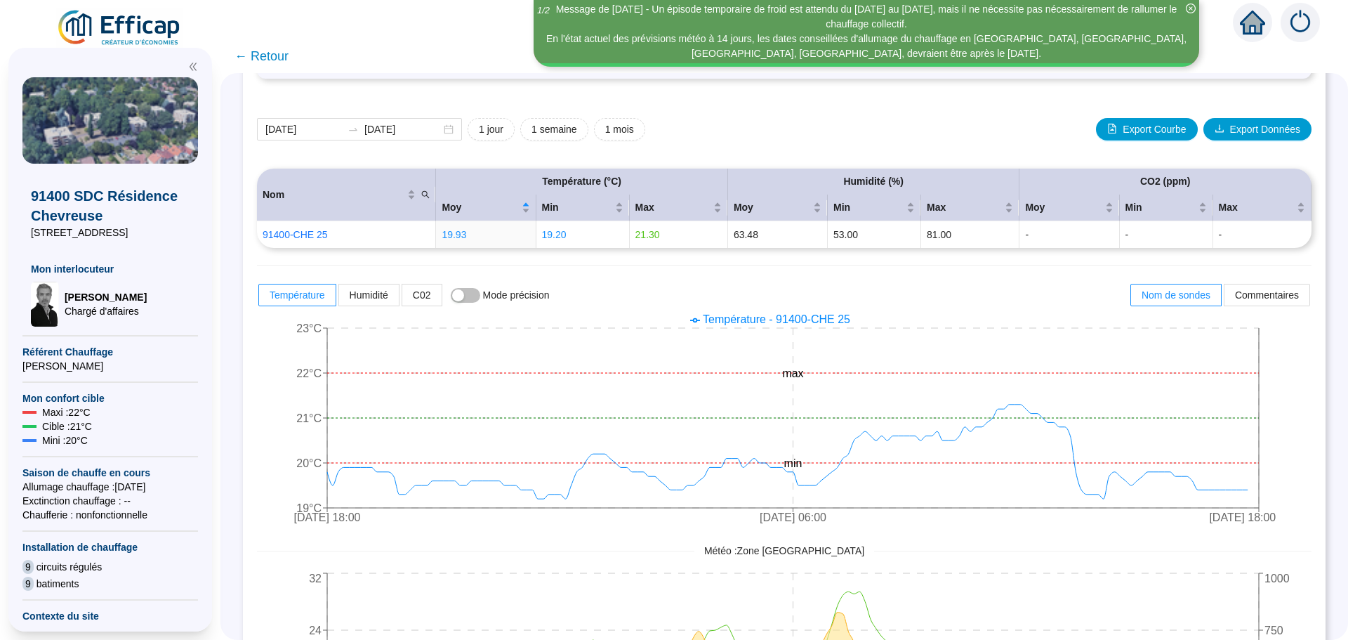
drag, startPoint x: 1342, startPoint y: 463, endPoint x: 1330, endPoint y: 503, distance: 41.8
click at [1330, 503] on div "CONFORT DÉTAILLÉ 66 sondes 14 groupes de sondes Comparer des sondes/groupes Vis…" at bounding box center [785, 356] width 1128 height 567
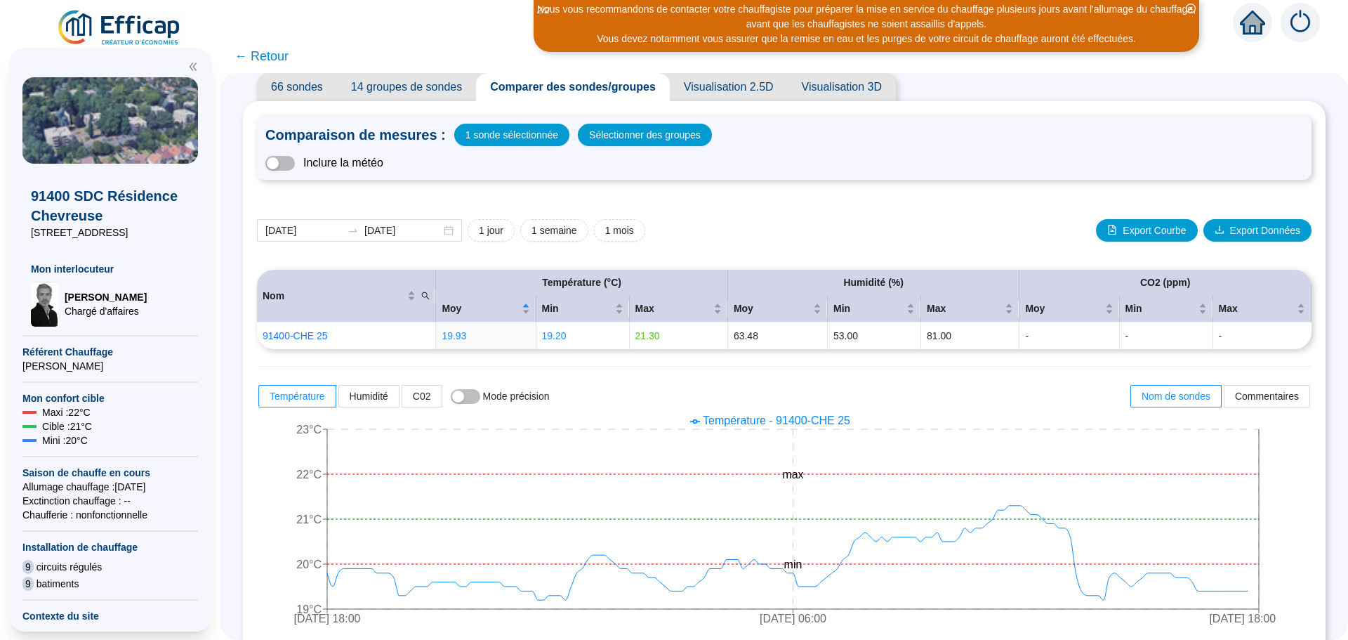
scroll to position [37, 0]
